Goal: Task Accomplishment & Management: Use online tool/utility

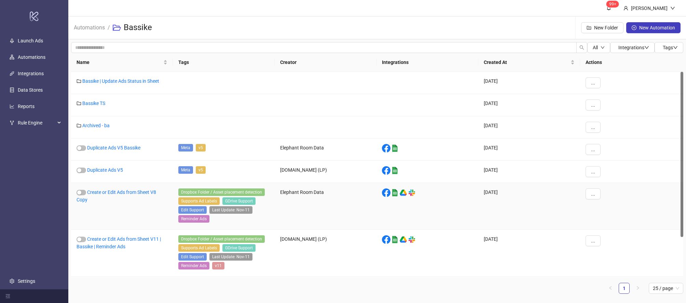
click at [137, 196] on div "Create or Edit Ads from Sheet V8 Copy" at bounding box center [122, 206] width 102 height 47
click at [138, 194] on link "Create or Edit Ads from Sheet V8 Copy" at bounding box center [116, 195] width 80 height 13
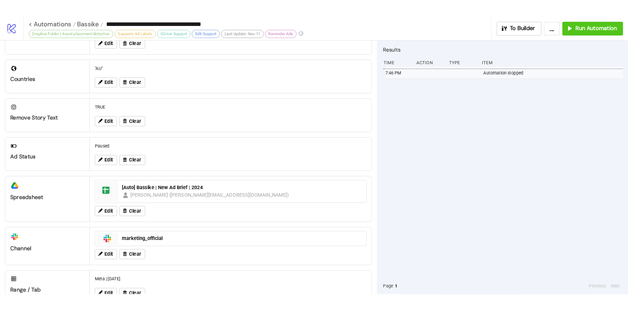
scroll to position [201, 0]
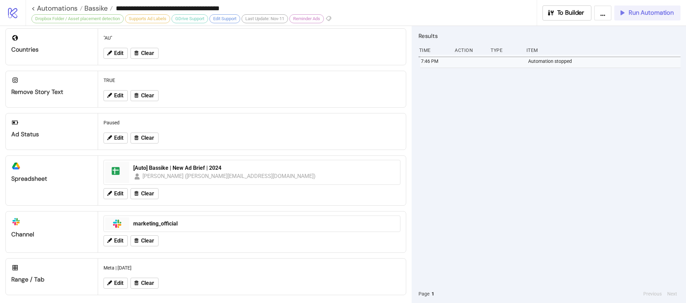
click at [647, 12] on span "Run Automation" at bounding box center [650, 13] width 45 height 8
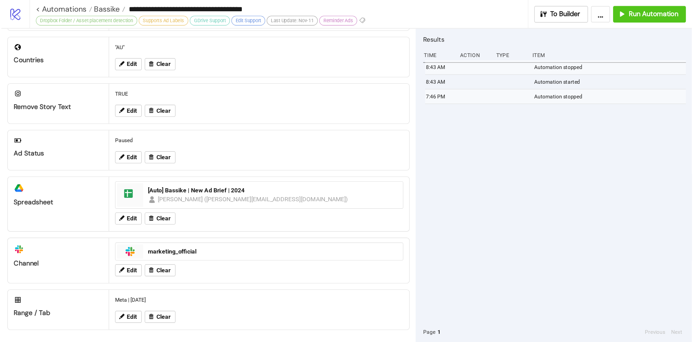
scroll to position [193, 0]
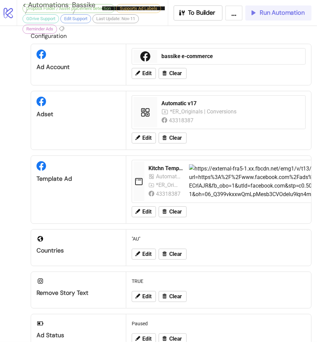
click at [294, 15] on span "Run Automation" at bounding box center [282, 13] width 45 height 8
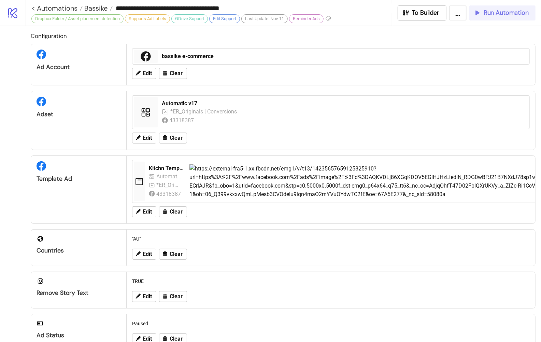
click at [505, 10] on span "Run Automation" at bounding box center [506, 13] width 45 height 8
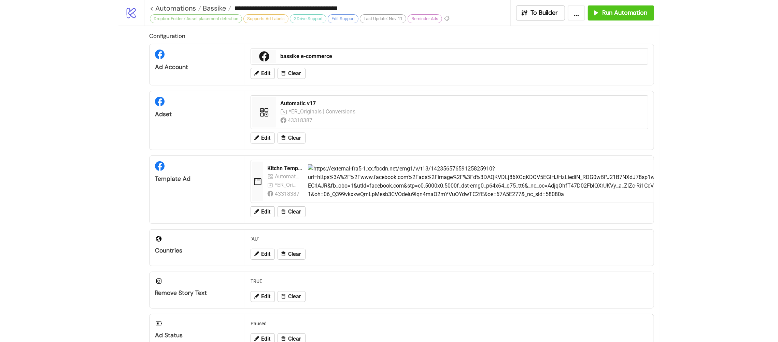
scroll to position [162, 0]
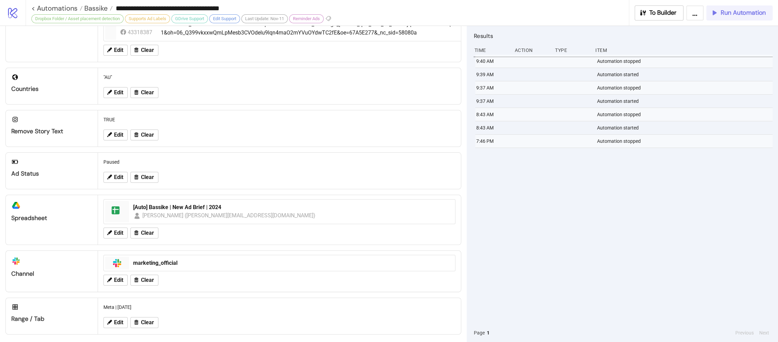
click at [679, 17] on button "Run Automation" at bounding box center [740, 12] width 66 height 15
click at [104, 8] on span "Bassike" at bounding box center [95, 8] width 25 height 9
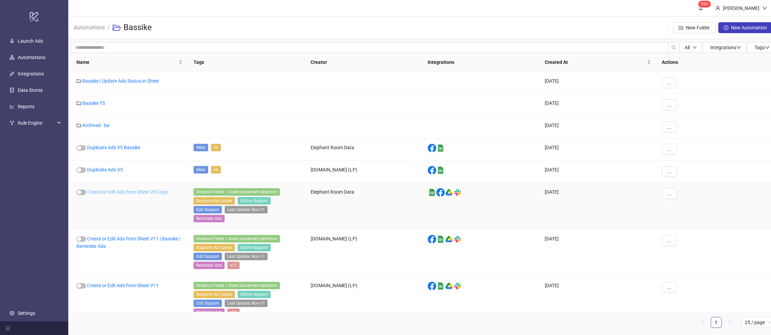
click at [144, 192] on link "Create or Edit Ads from Sheet V8 Copy" at bounding box center [127, 191] width 81 height 5
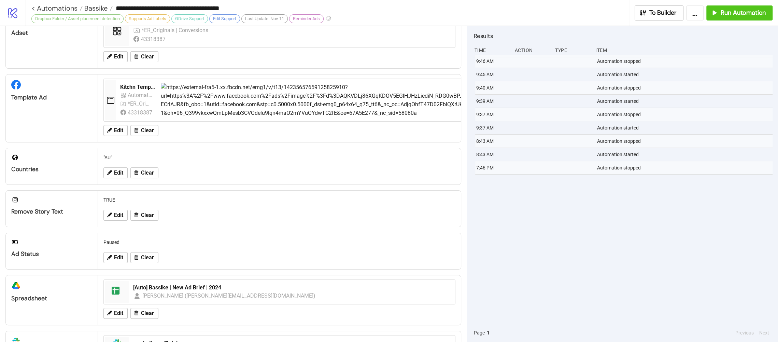
scroll to position [160, 0]
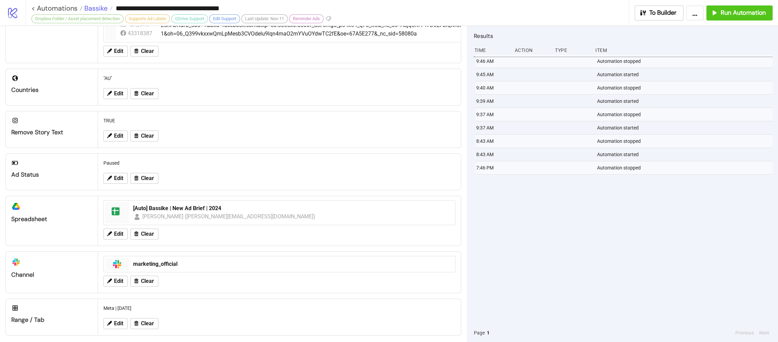
click at [87, 11] on span "Bassike" at bounding box center [95, 8] width 25 height 9
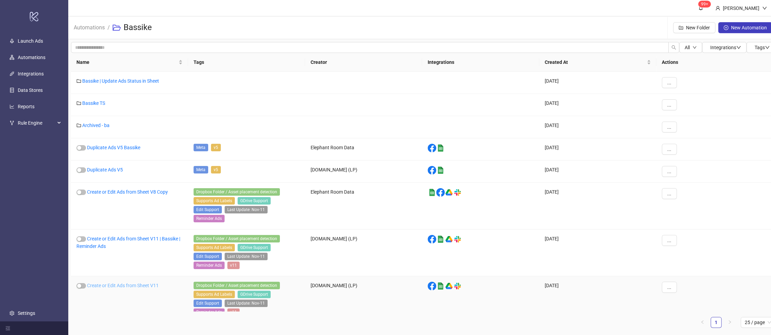
click at [128, 283] on link "Create or Edit Ads from Sheet V11" at bounding box center [123, 285] width 72 height 5
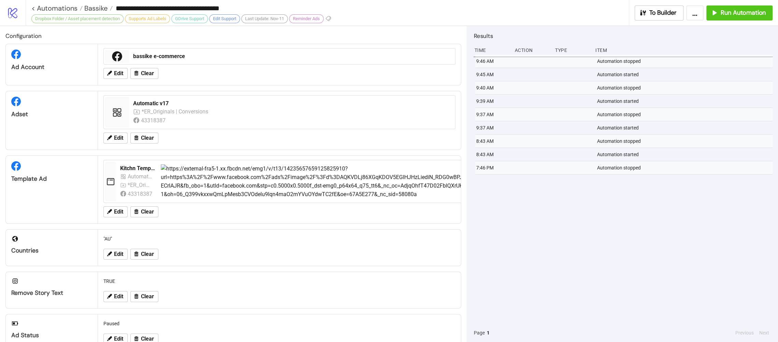
type input "**********"
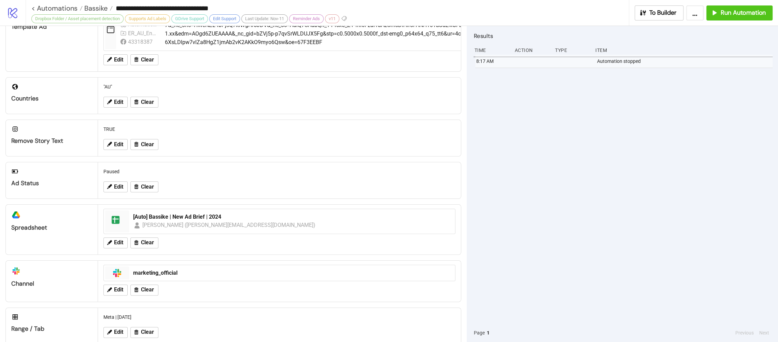
click at [113, 302] on div "Edit Clear" at bounding box center [280, 332] width 358 height 18
click at [679, 7] on button "Run Automation" at bounding box center [740, 12] width 66 height 15
